Goal: Check status: Check status

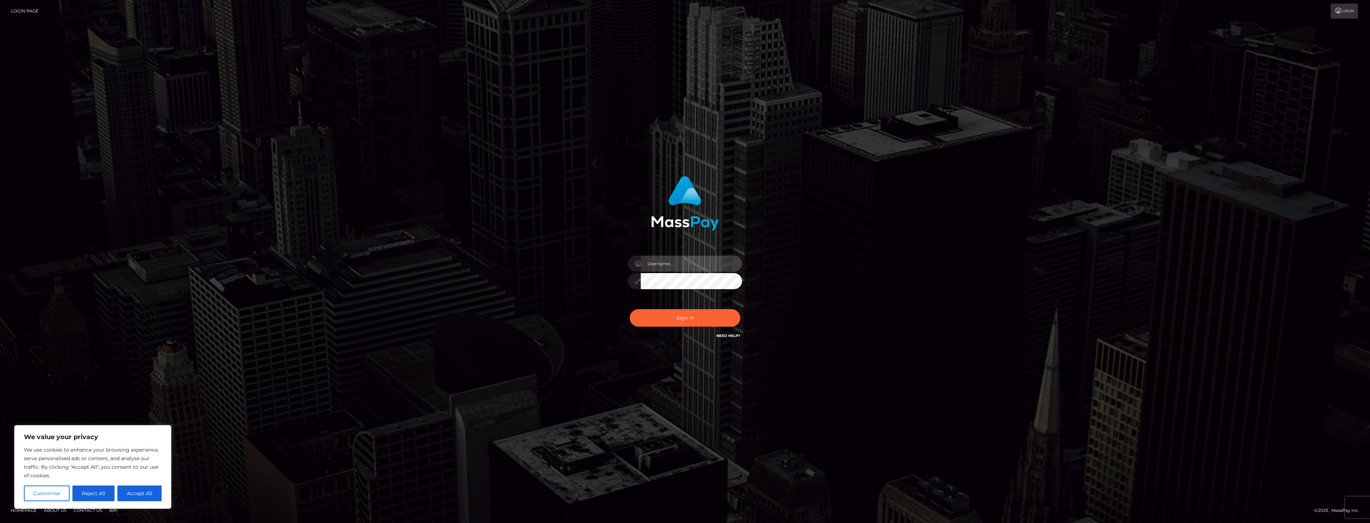
type input "dat.rush"
click at [928, 228] on div "dat.rush Sign in" at bounding box center [685, 261] width 1370 height 289
click at [676, 324] on button "Sign in" at bounding box center [685, 317] width 111 height 17
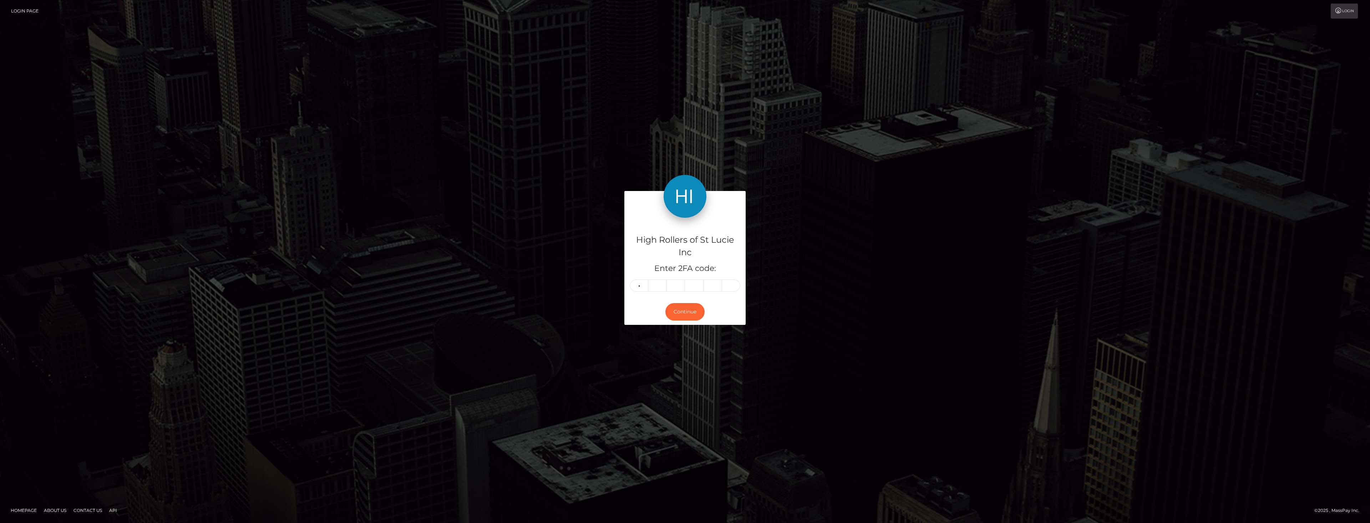
type input "4"
type input "9"
type input "4"
type input "1"
type input "5"
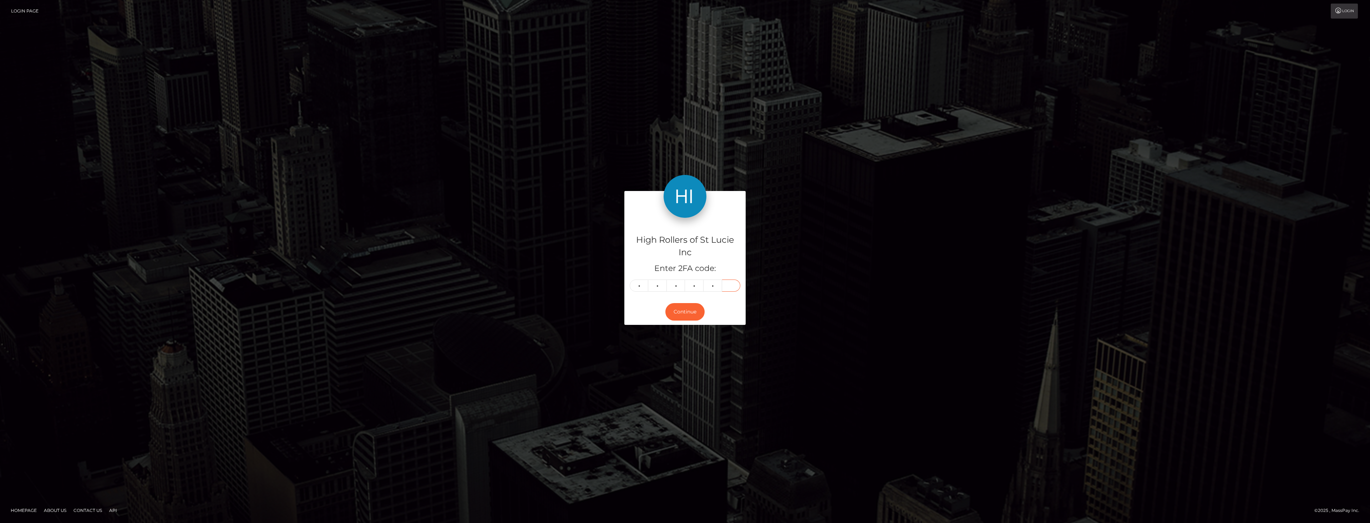
type input "8"
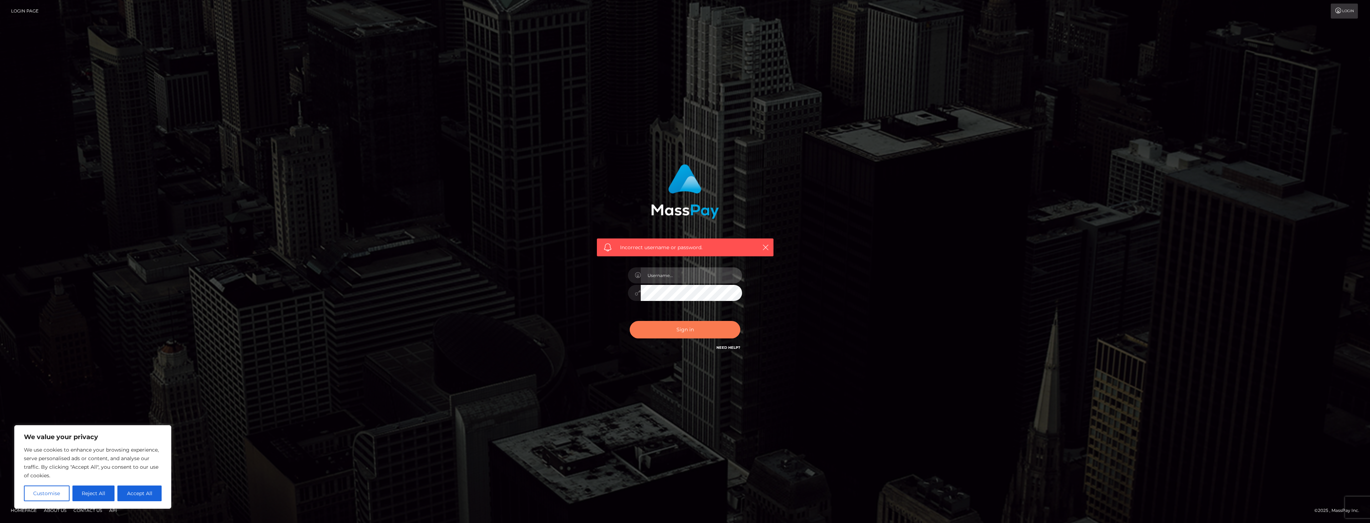
type input "dat.rush"
click at [697, 335] on button "Sign in" at bounding box center [685, 329] width 111 height 17
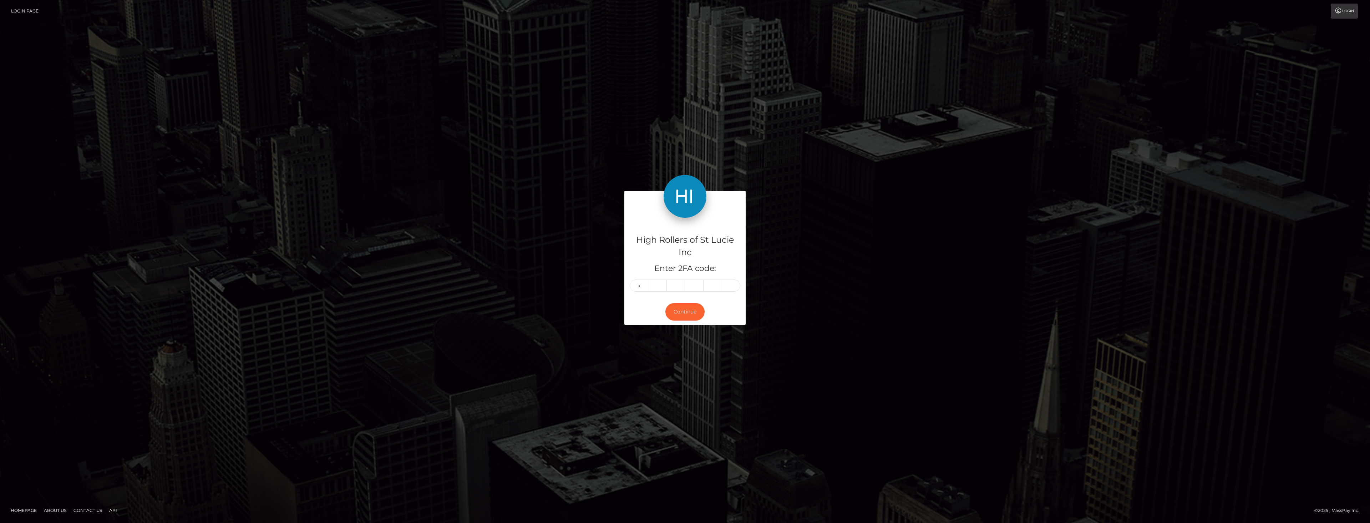
type input "1"
type input "7"
type input "8"
type input "6"
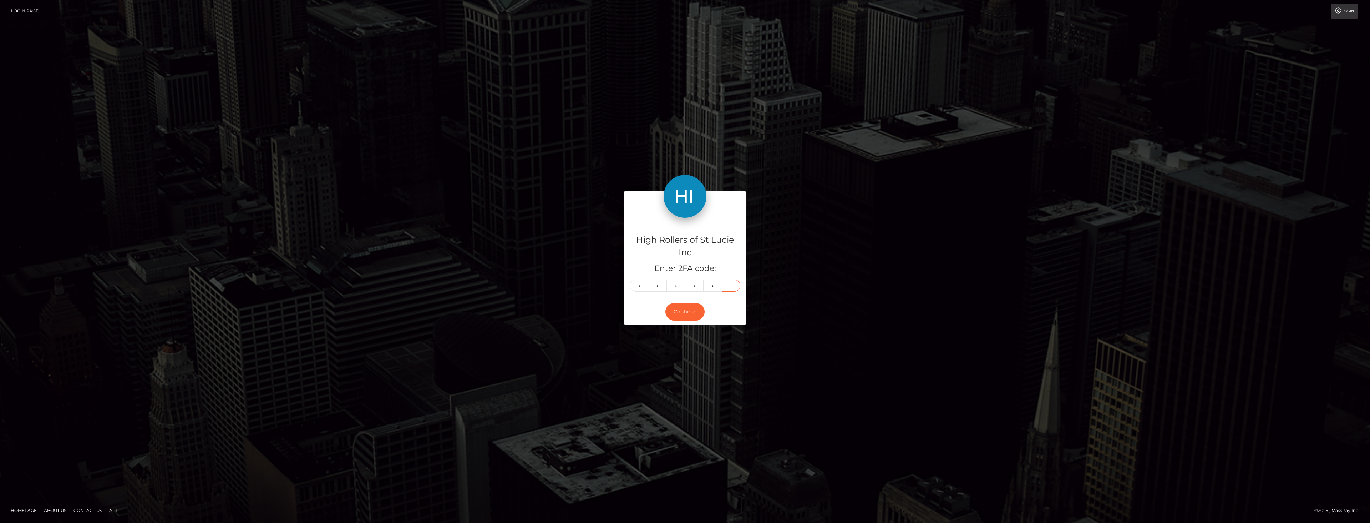
type input "0"
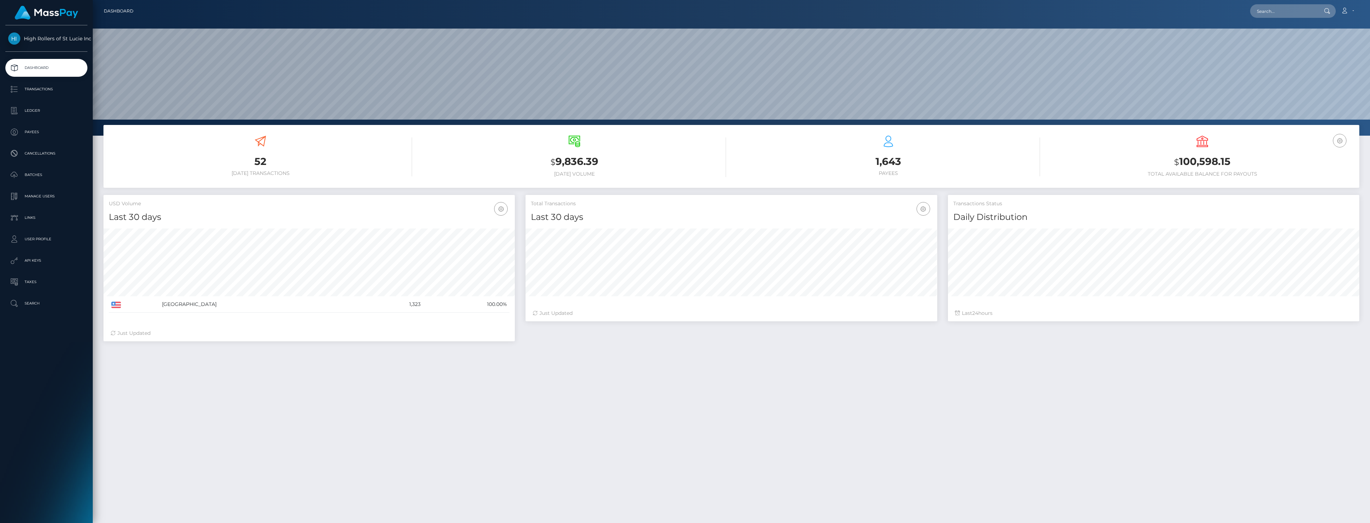
scroll to position [127, 412]
click at [1041, 373] on div "52 Today Transactions $ 9,836.39 Today Volume $ 24" at bounding box center [731, 364] width 1277 height 479
click at [1201, 182] on div "USD Balance $ 100,598.15 Total Available Balance for Payouts" at bounding box center [1201, 157] width 303 height 54
click at [1205, 158] on h3 "$ 100,598.15" at bounding box center [1201, 161] width 303 height 15
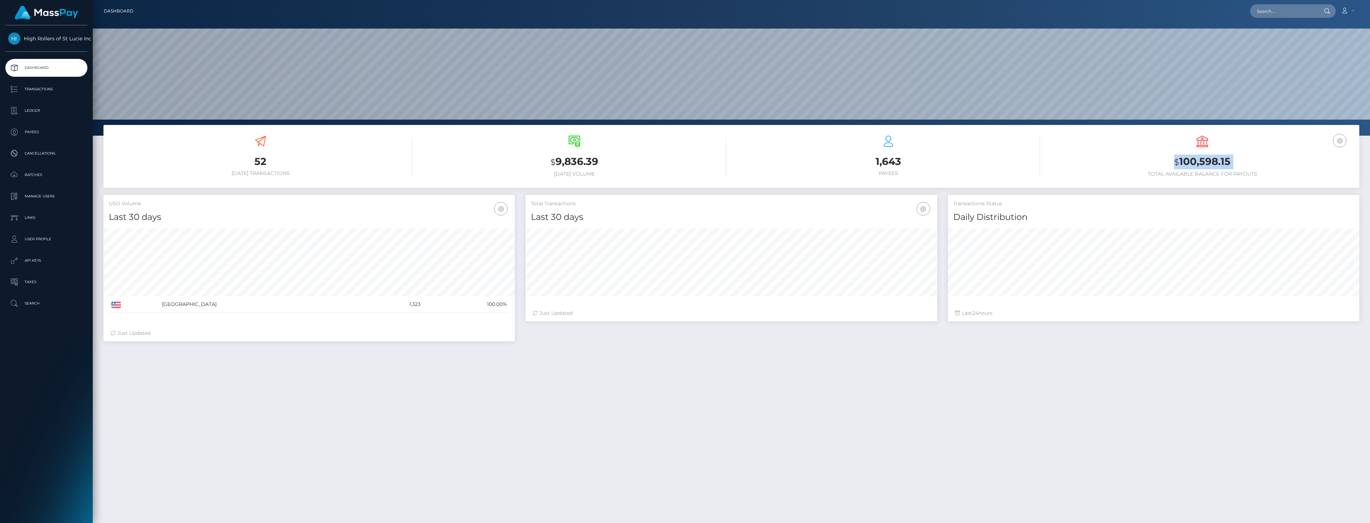
click at [1205, 158] on h3 "$ 100,598.15" at bounding box center [1201, 161] width 303 height 15
click at [1079, 185] on div "52 [DATE] Transactions $ 9,836.39 [DATE] Volume 1,643 Payees USD Balance" at bounding box center [731, 156] width 1256 height 63
click at [1105, 154] on div "USD Balance $ 100,598.15 Total Available Balance for Payouts" at bounding box center [1201, 156] width 303 height 41
drag, startPoint x: 1025, startPoint y: 439, endPoint x: 985, endPoint y: 400, distance: 55.5
click at [1024, 437] on div "52 Today Transactions $ 9,836.39 Today Volume $ 24" at bounding box center [731, 364] width 1277 height 479
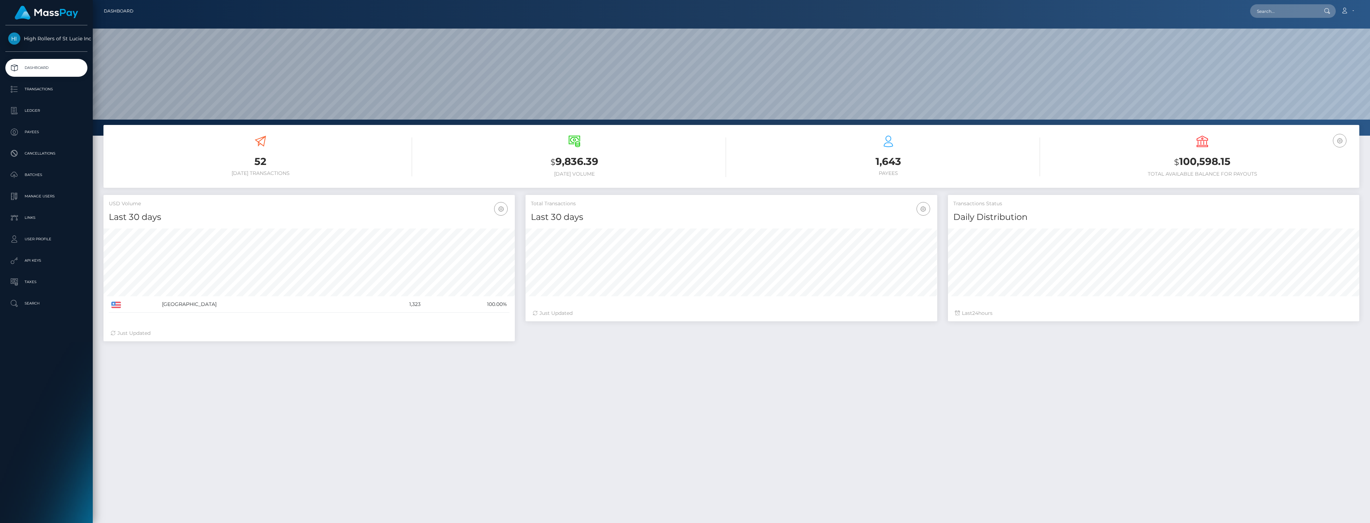
click at [994, 311] on div "Last 24 hours" at bounding box center [1153, 312] width 397 height 7
click at [885, 355] on div "52 Today Transactions $ 9,836.39 Today Volume $ 24" at bounding box center [731, 364] width 1277 height 479
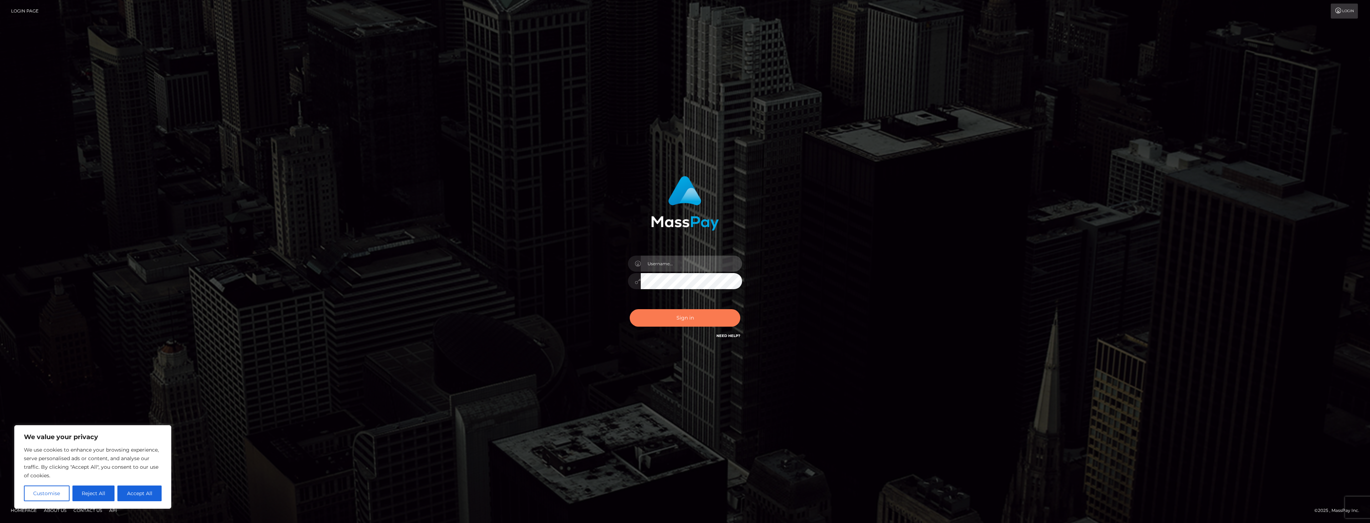
type input "dat.rush"
click at [709, 312] on button "Sign in" at bounding box center [685, 317] width 111 height 17
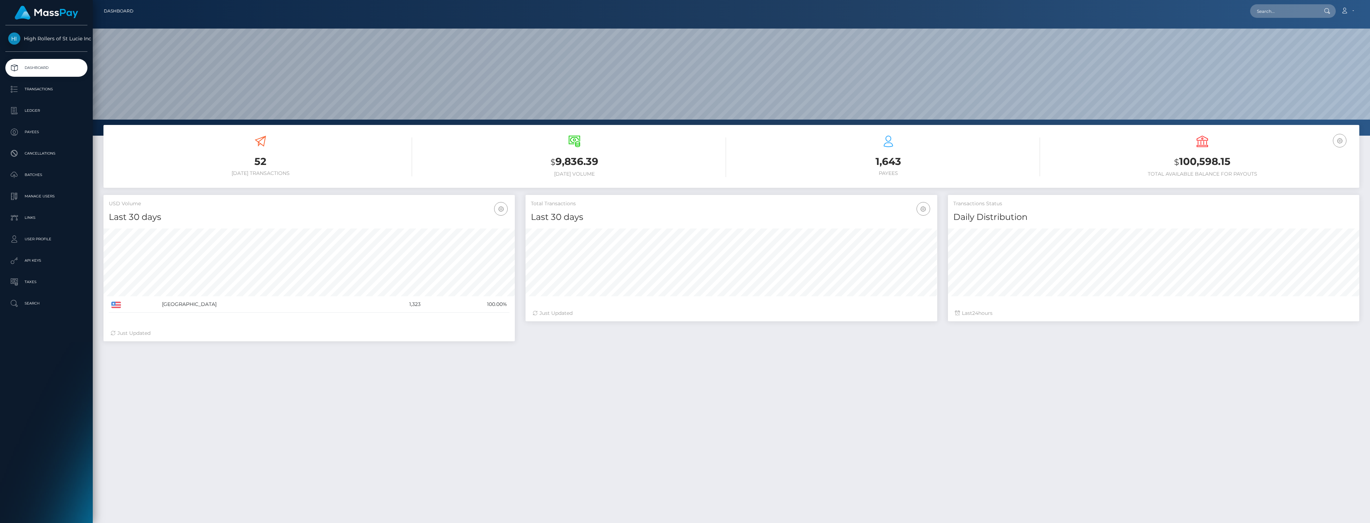
scroll to position [127, 412]
click at [138, 174] on h6 "[DATE] Transactions" at bounding box center [260, 173] width 303 height 6
click at [437, 187] on div "52 [DATE] Transactions $ 9,836.39 [DATE] Volume 1,643 Payees USD Balance" at bounding box center [731, 156] width 1256 height 63
click at [46, 87] on p "Transactions" at bounding box center [46, 89] width 76 height 11
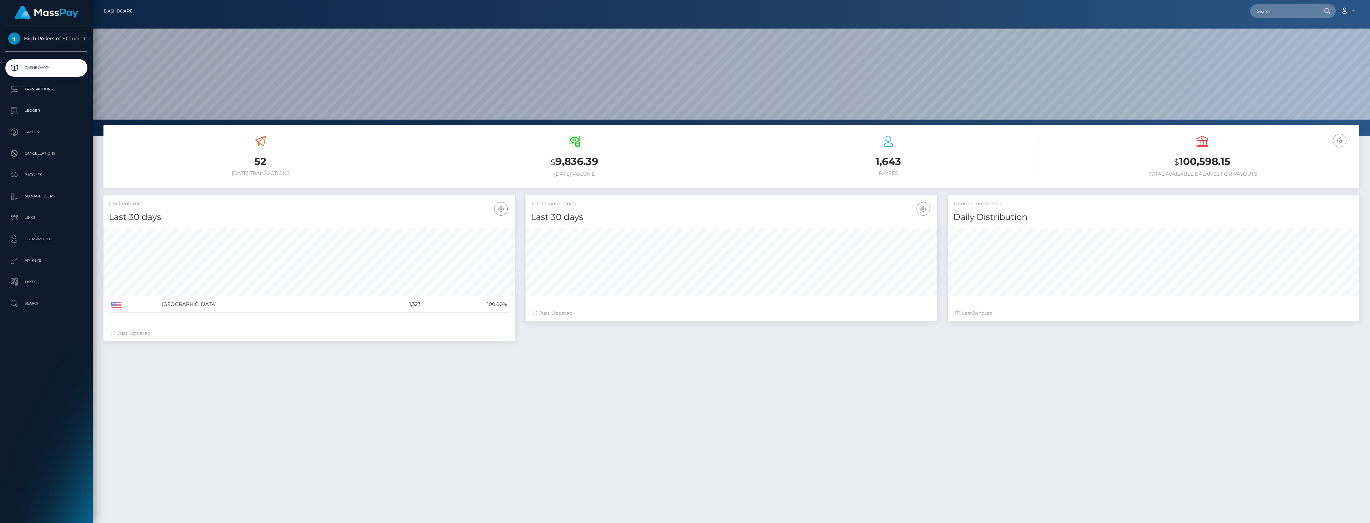
scroll to position [127, 412]
click at [251, 184] on div "52 Today Transactions $ 9,836.39 Today Volume 1,643 Payees USD Balance" at bounding box center [731, 156] width 1256 height 63
click at [45, 91] on p "Transactions" at bounding box center [46, 89] width 76 height 11
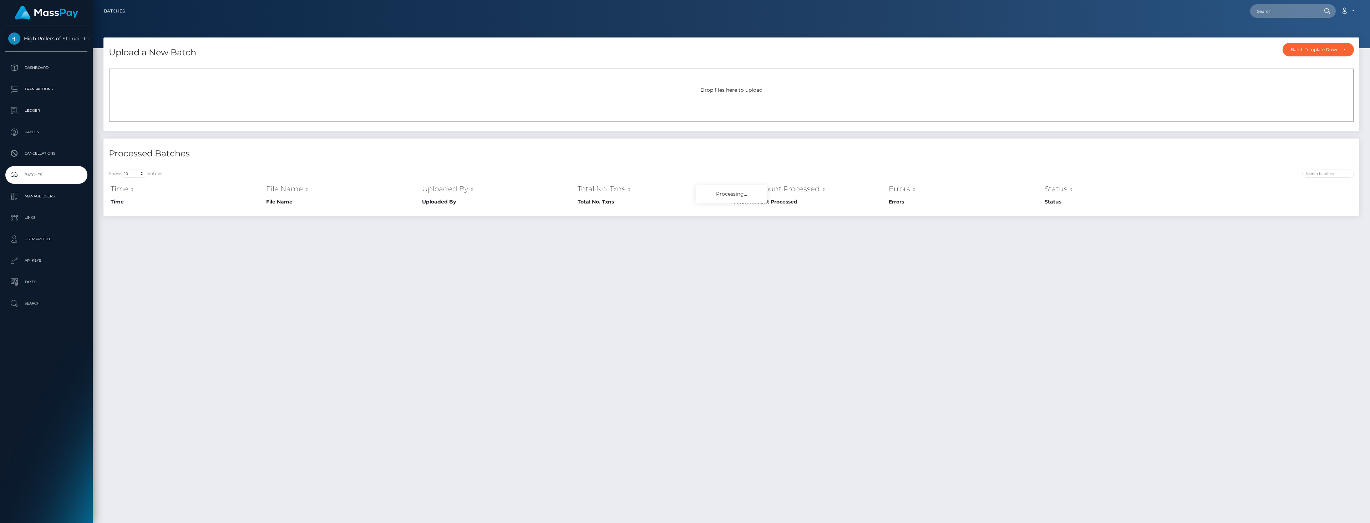
click at [629, 99] on div "Drop files here to upload" at bounding box center [731, 95] width 1245 height 54
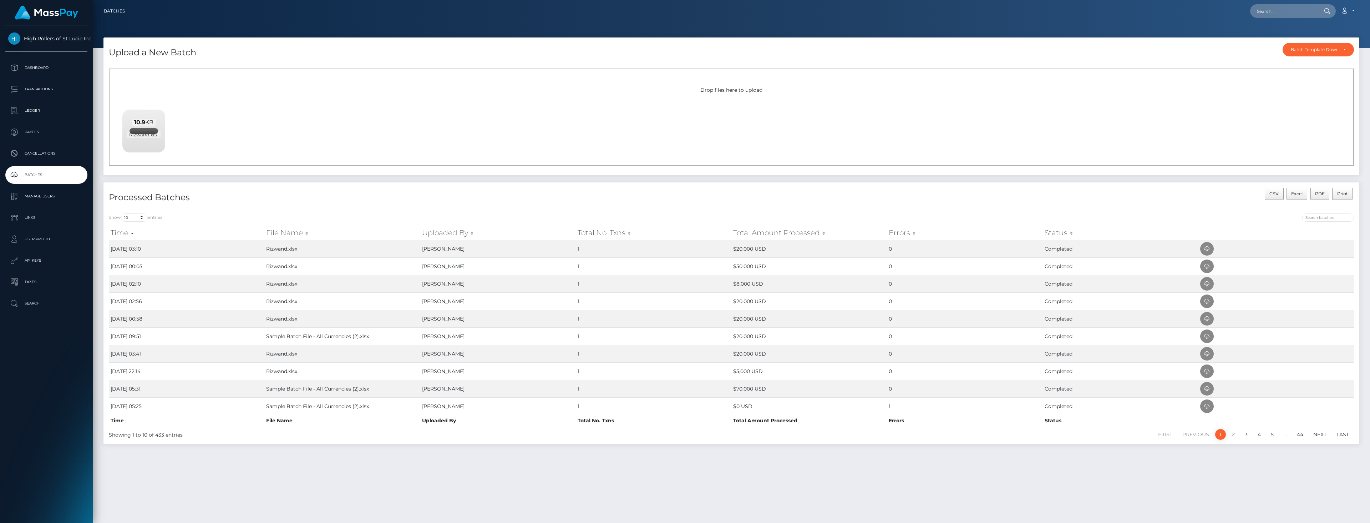
click at [449, 209] on div "Show 10 25 50 All entries Time File Name Uploaded By Total No. Txns Total Amoun…" at bounding box center [731, 326] width 1256 height 236
